Goal: Transaction & Acquisition: Purchase product/service

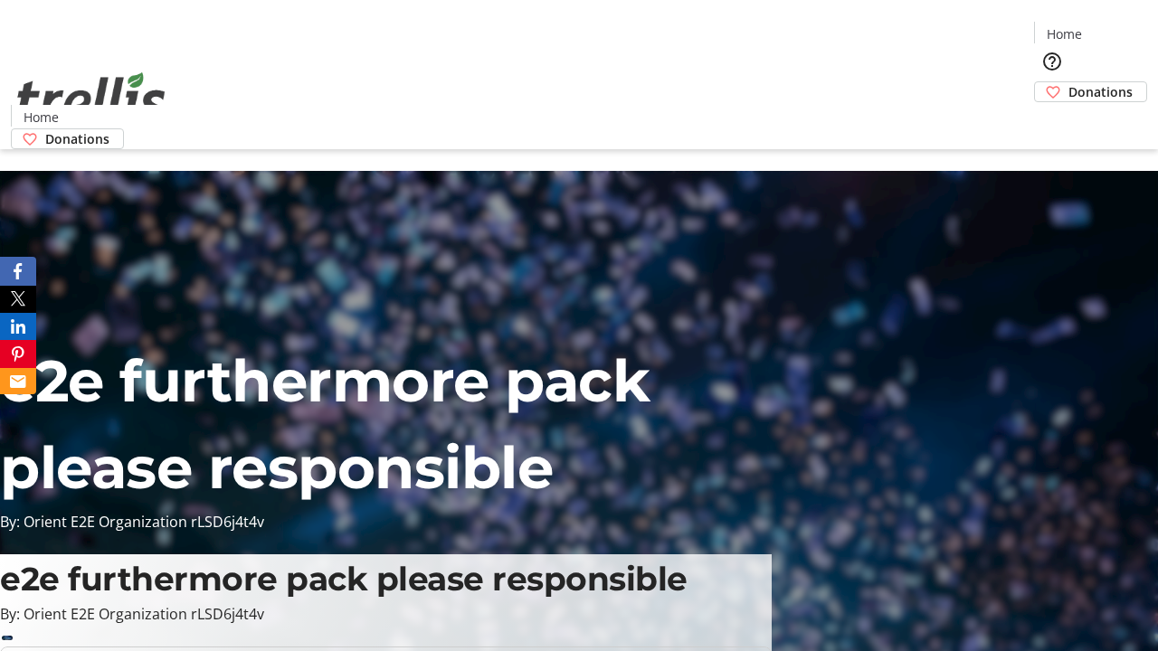
click at [1068, 82] on span "Donations" at bounding box center [1100, 91] width 64 height 19
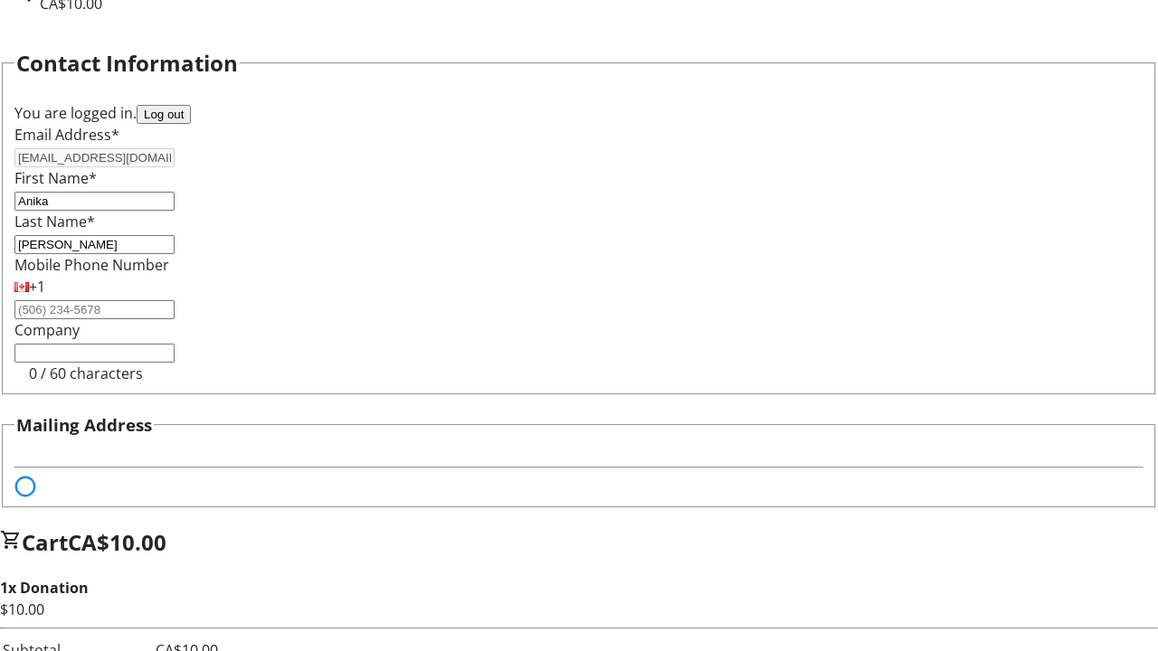
select select "BC"
select select "CA"
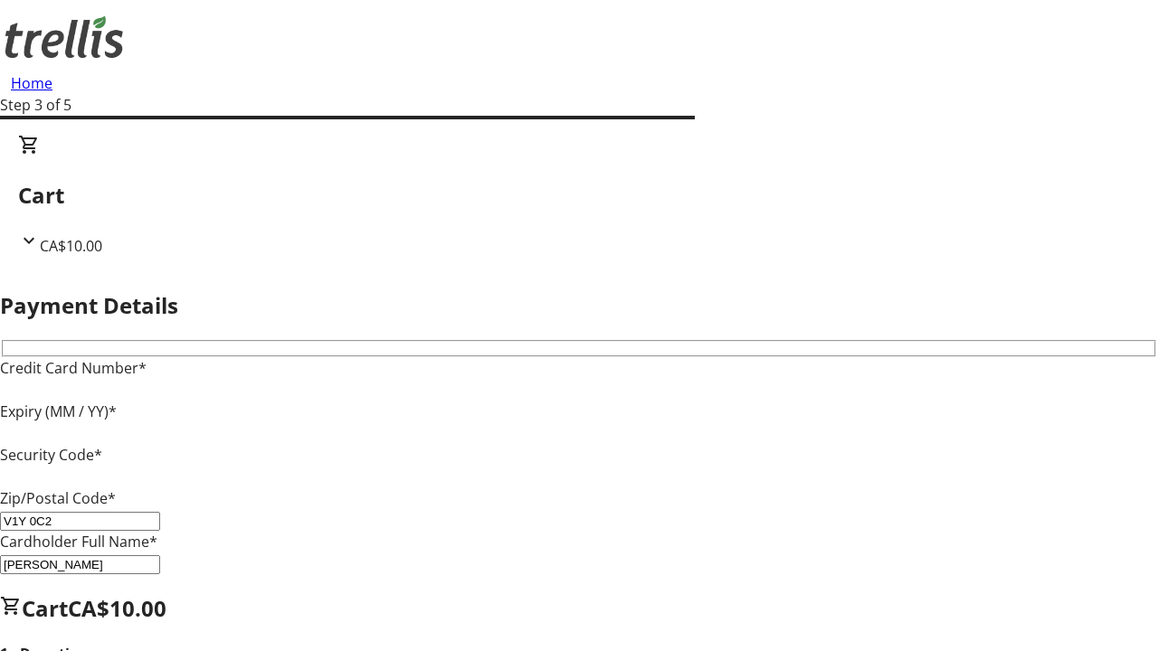
type input "V1Y 0C2"
